Goal: Information Seeking & Learning: Learn about a topic

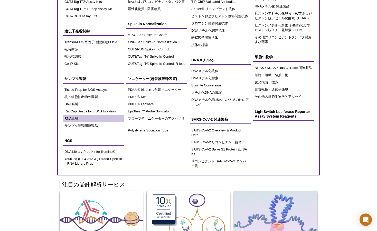
scroll to position [76, 0]
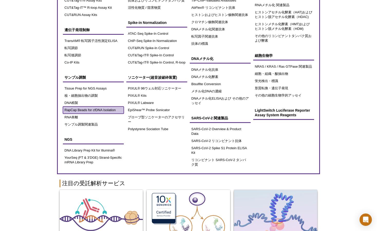
click at [97, 109] on link "RapCap Beads for cfDNA Isolation" at bounding box center [93, 109] width 61 height 7
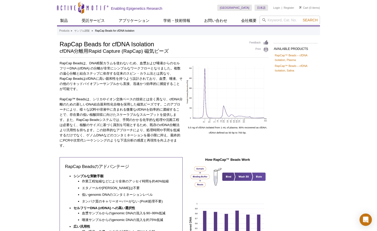
click at [332, 85] on div "Active Motif Logo Enabling Epigenetics Research 0 Search Skip to content Active…" at bounding box center [188, 207] width 377 height 415
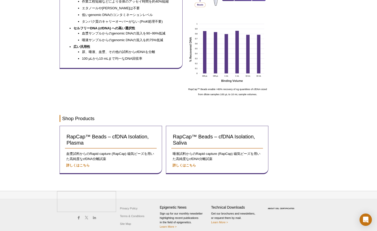
scroll to position [184, 0]
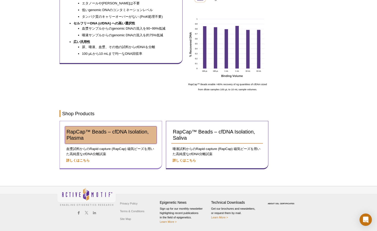
click at [86, 136] on link "RapCap™ Beads – cfDNA Isolation, Plasma" at bounding box center [111, 134] width 92 height 17
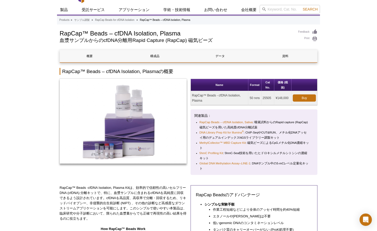
scroll to position [11, 0]
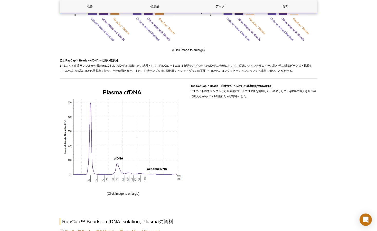
scroll to position [590, 0]
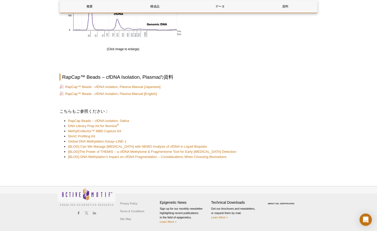
drag, startPoint x: 85, startPoint y: 136, endPoint x: 142, endPoint y: 131, distance: 57.5
click at [142, 131] on li "MethylCollector™ MBD Capture Kit" at bounding box center [190, 130] width 244 height 5
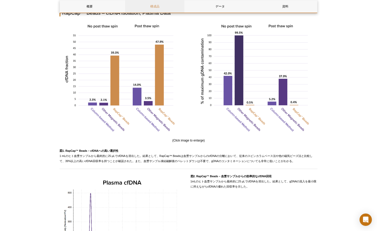
scroll to position [353, 0]
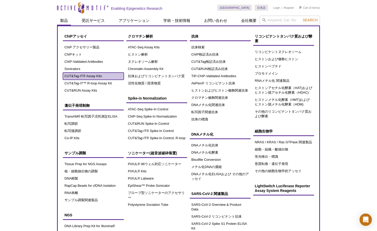
click at [82, 76] on link "CUT&Tag-IT® Assay Kits" at bounding box center [93, 75] width 61 height 7
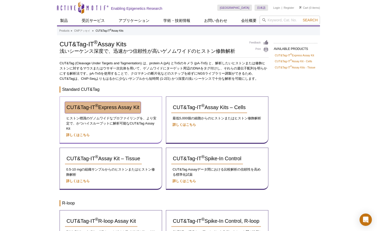
click at [117, 109] on span "CUT&Tag-IT ® Express Assay Kit" at bounding box center [103, 107] width 73 height 6
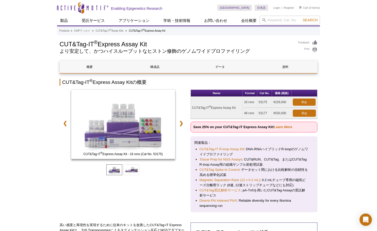
drag, startPoint x: 36, startPoint y: 164, endPoint x: 33, endPoint y: 162, distance: 3.8
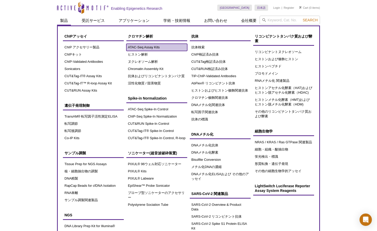
click at [144, 47] on link "ATAC-Seq Assay Kits" at bounding box center [156, 47] width 61 height 7
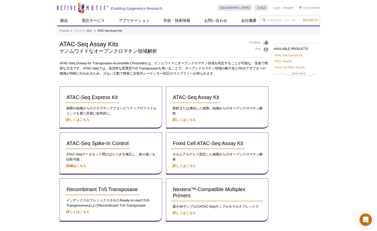
click at [310, 103] on div "AVAILABLE PRODUCTS ATAC-Seq Express Kit ATAC-Seq Kit Fixed Cell ATAC-Seq Kit Re…" at bounding box center [188, 136] width 263 height 192
drag, startPoint x: 323, startPoint y: 109, endPoint x: 320, endPoint y: 109, distance: 3.3
click at [323, 109] on div "Active Motif Logo Enabling Epigenetics Research 0 Search Skip to content Active…" at bounding box center [188, 144] width 377 height 288
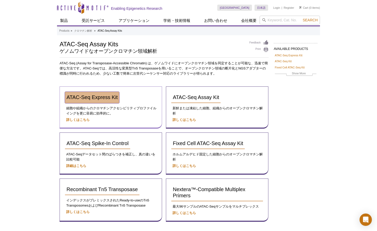
click at [71, 100] on span "ATAC-Seq Express Kit" at bounding box center [92, 97] width 51 height 6
